Goal: Task Accomplishment & Management: Manage account settings

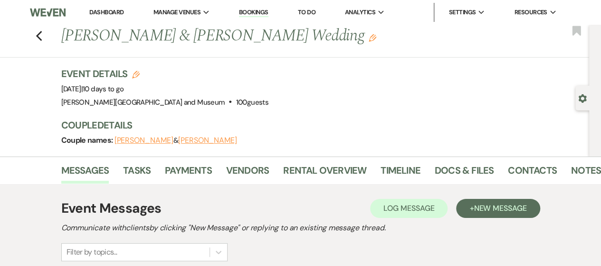
click at [91, 12] on link "Dashboard" at bounding box center [106, 12] width 34 height 8
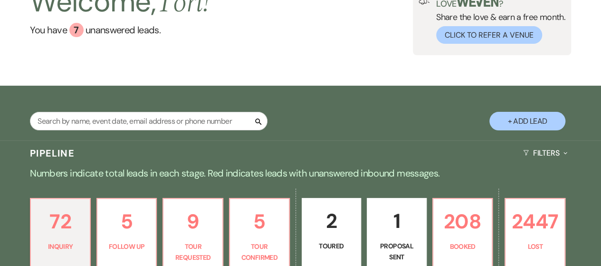
scroll to position [143, 0]
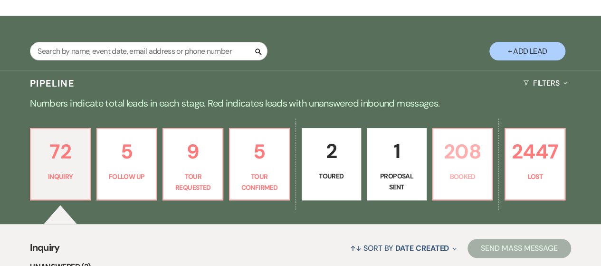
click at [457, 148] on p "208" at bounding box center [463, 151] width 48 height 32
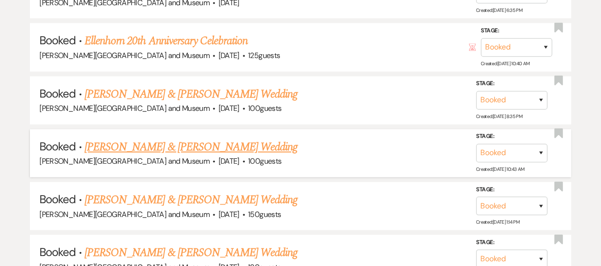
scroll to position [713, 0]
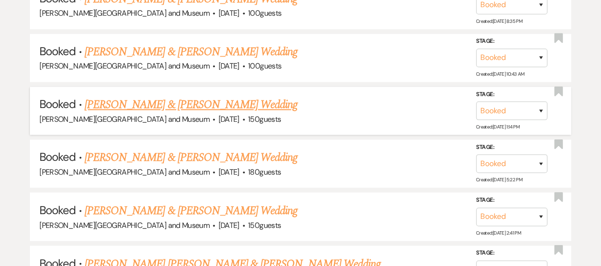
click at [143, 104] on link "[PERSON_NAME] & [PERSON_NAME] Wedding" at bounding box center [191, 104] width 213 height 17
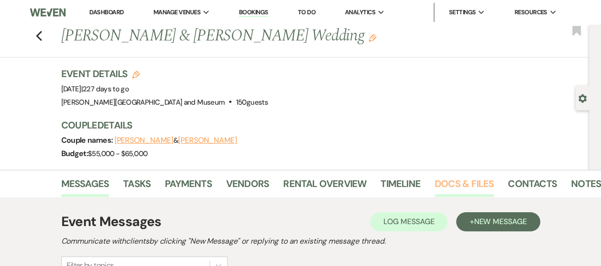
click at [469, 181] on link "Docs & Files" at bounding box center [464, 186] width 59 height 21
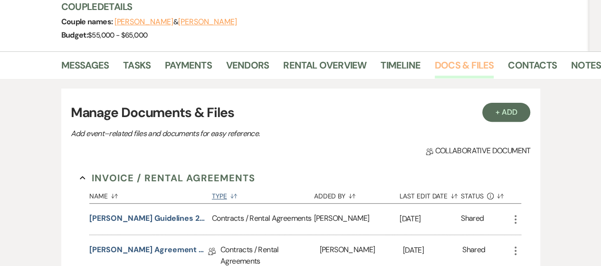
scroll to position [190, 0]
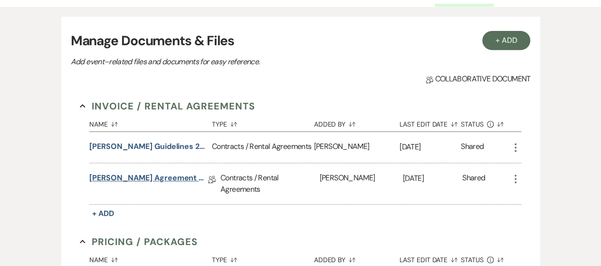
click at [159, 173] on link "[PERSON_NAME] Agreement ~[PERSON_NAME] [DATE]" at bounding box center [148, 179] width 119 height 15
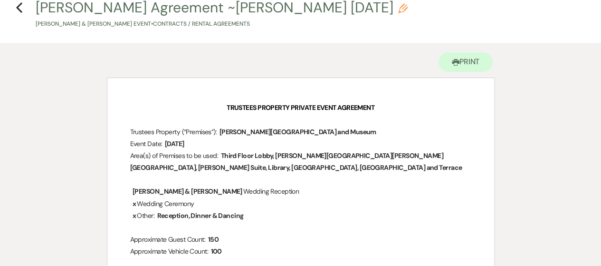
scroll to position [95, 0]
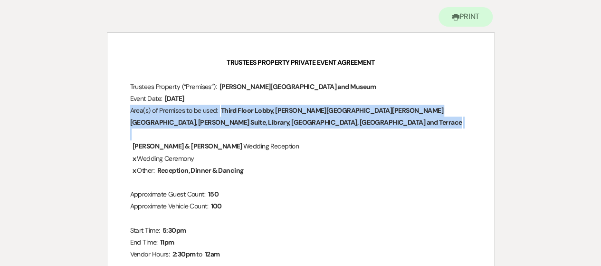
drag, startPoint x: 127, startPoint y: 109, endPoint x: 248, endPoint y: 130, distance: 122.1
copy p "Area(s) of Premises to be used: ﻿ Third Floor Lobby, [PERSON_NAME][GEOGRAPHIC_D…"
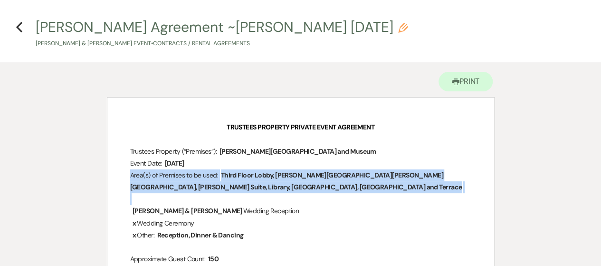
scroll to position [0, 0]
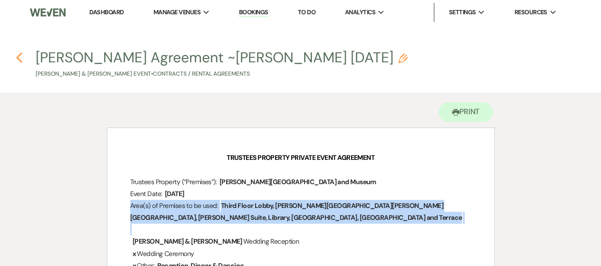
click at [19, 57] on icon "Previous" at bounding box center [19, 57] width 7 height 11
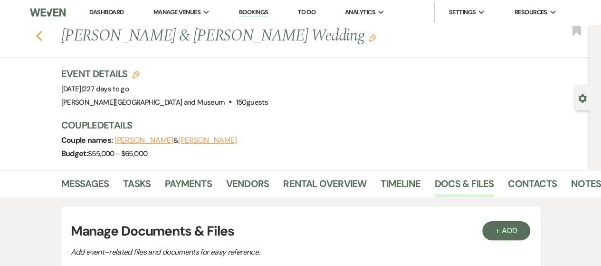
click at [42, 37] on use "button" at bounding box center [39, 36] width 6 height 10
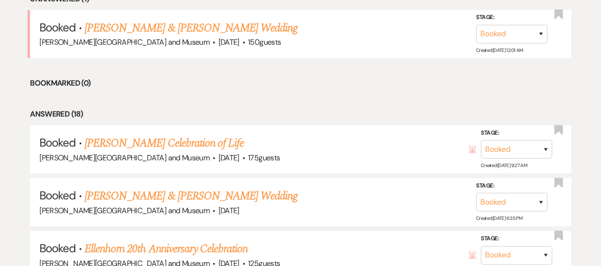
scroll to position [238, 0]
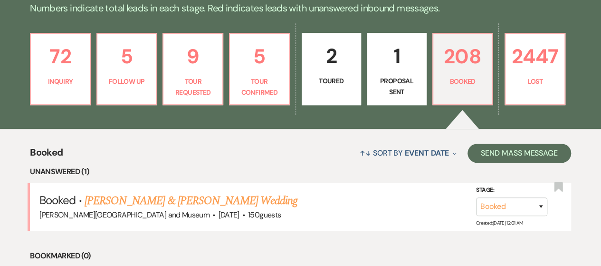
click at [402, 79] on p "Proposal Sent" at bounding box center [397, 86] width 48 height 21
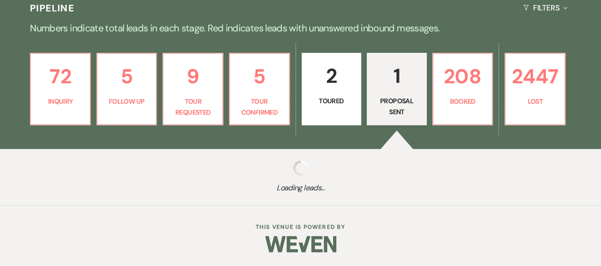
select select "6"
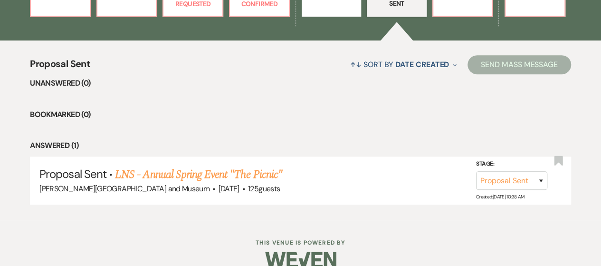
scroll to position [342, 0]
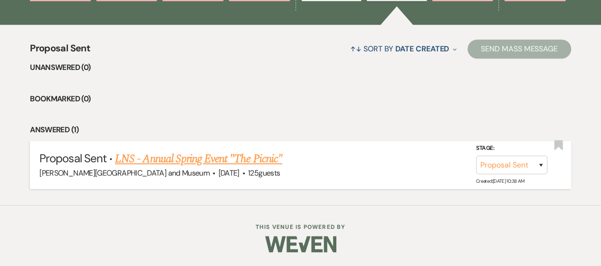
click at [235, 160] on link "LNS - Annual Spring Event "The Picnic"" at bounding box center [198, 158] width 167 height 17
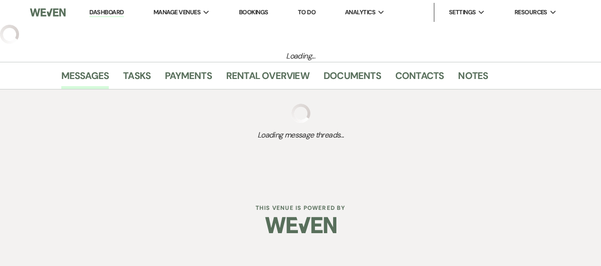
select select "6"
select select "20"
select select "9"
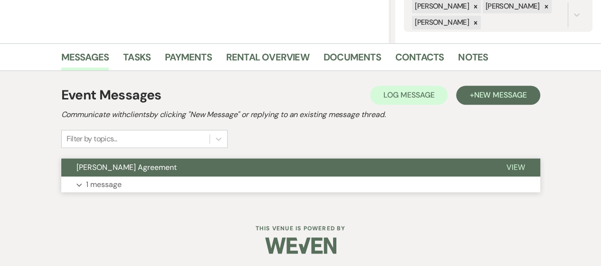
scroll to position [197, 0]
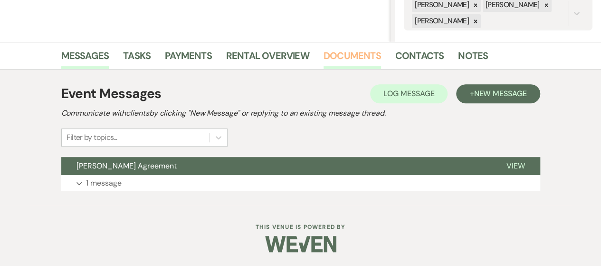
click at [353, 57] on link "Documents" at bounding box center [353, 58] width 58 height 21
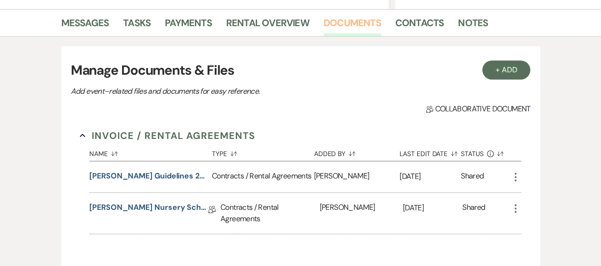
scroll to position [244, 0]
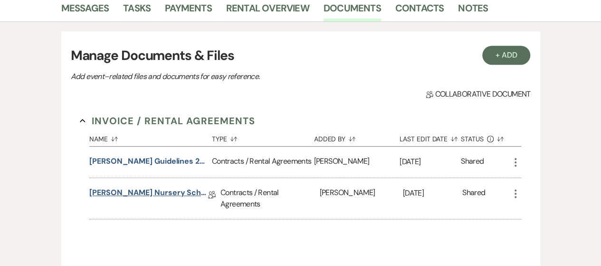
click at [128, 194] on link "[PERSON_NAME] Nursery School Agreement [DATE]" at bounding box center [148, 194] width 119 height 15
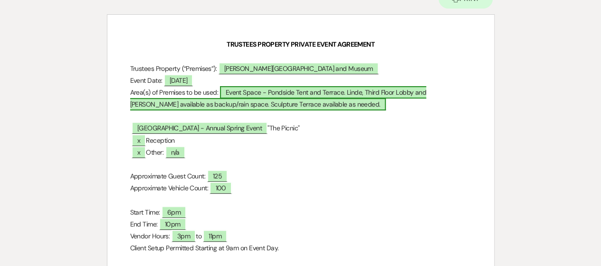
scroll to position [95, 0]
